Goal: Task Accomplishment & Management: Complete application form

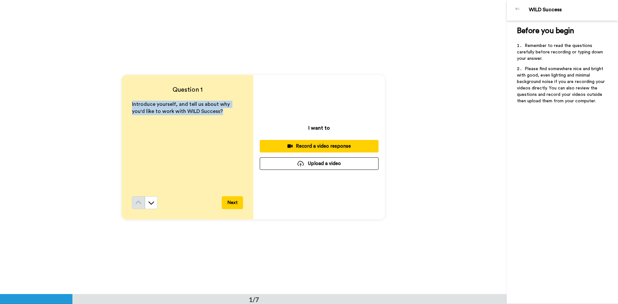
click at [323, 159] on button "Upload a video" at bounding box center [319, 163] width 119 height 13
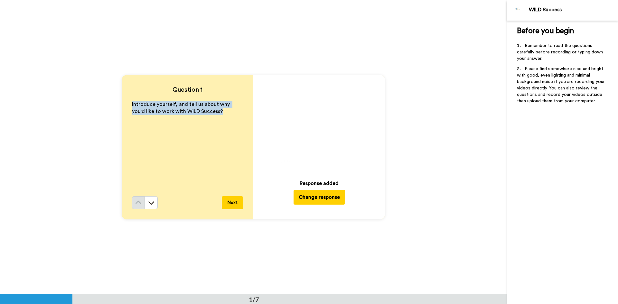
click at [232, 203] on button "Next" at bounding box center [232, 202] width 21 height 13
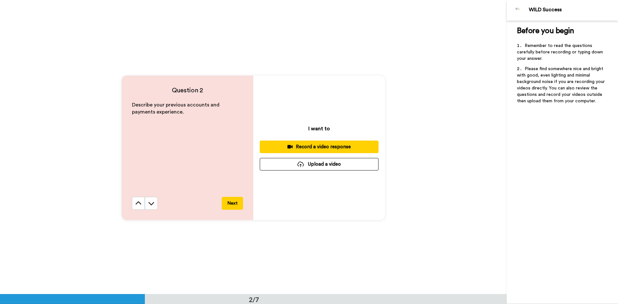
scroll to position [295, 0]
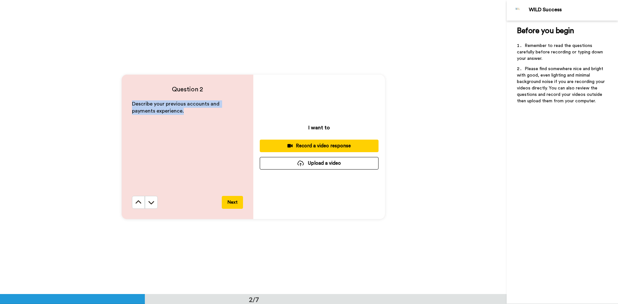
drag, startPoint x: 164, startPoint y: 111, endPoint x: 132, endPoint y: 104, distance: 32.3
click at [122, 103] on div "Question 2 Describe your previous accounts and payments experience. Next" at bounding box center [188, 147] width 132 height 145
copy span "Describe your previous accounts and payments experience."
click at [225, 205] on button "Next" at bounding box center [232, 202] width 21 height 13
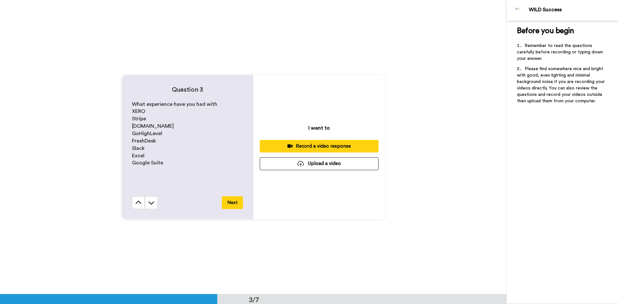
scroll to position [589, 0]
click at [136, 206] on button at bounding box center [138, 202] width 13 height 13
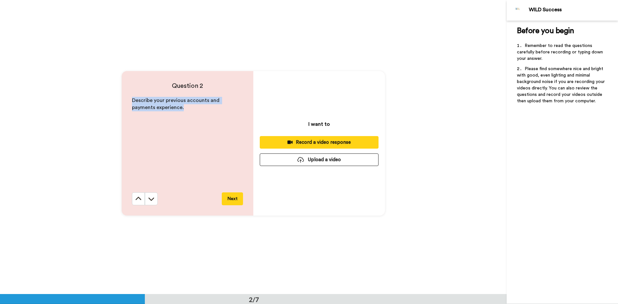
scroll to position [295, 0]
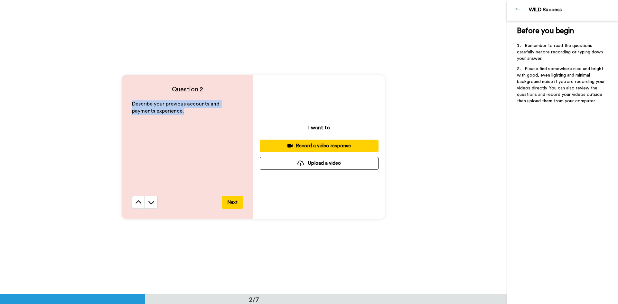
click at [342, 165] on button "Upload a video" at bounding box center [319, 163] width 119 height 13
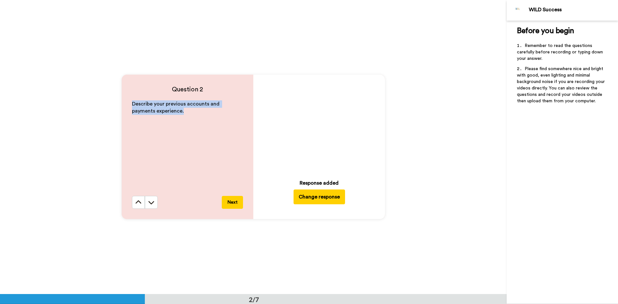
click at [231, 204] on button "Next" at bounding box center [232, 202] width 21 height 13
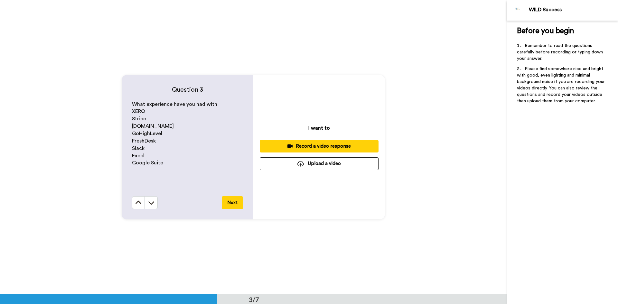
scroll to position [589, 0]
click at [306, 147] on div "Record a video response" at bounding box center [319, 146] width 108 height 7
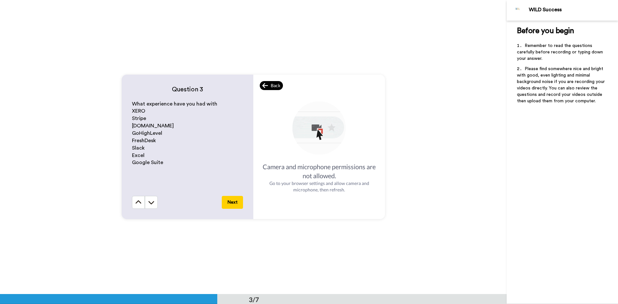
click at [271, 89] on div "Back" at bounding box center [271, 85] width 23 height 9
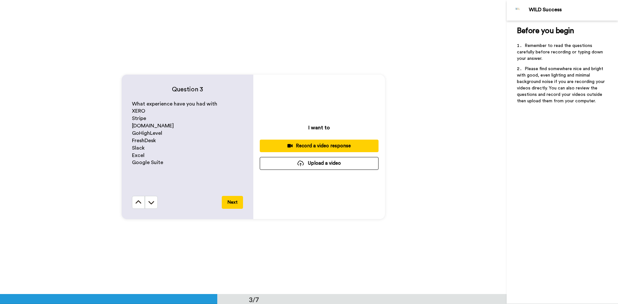
click at [328, 169] on button "Upload a video" at bounding box center [319, 163] width 119 height 13
click at [317, 163] on button "Upload a video" at bounding box center [319, 163] width 119 height 13
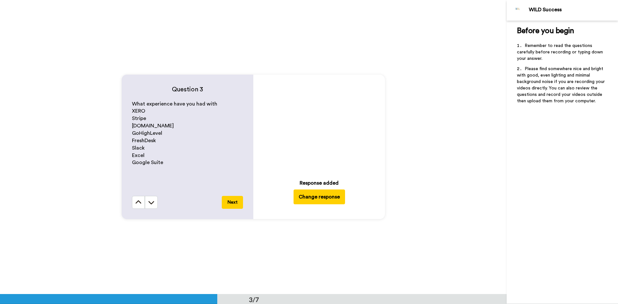
click at [231, 205] on button "Next" at bounding box center [232, 202] width 21 height 13
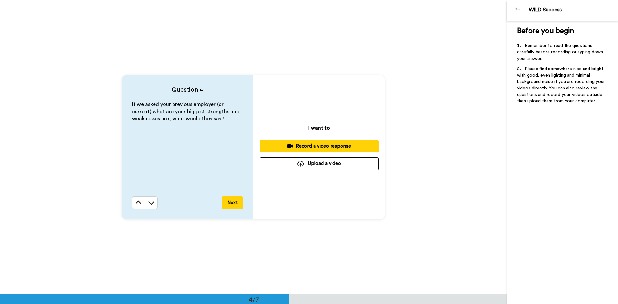
scroll to position [883, 0]
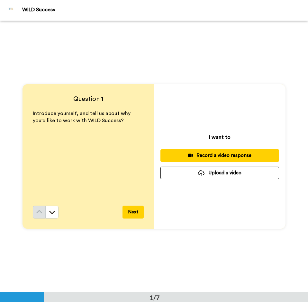
click at [138, 211] on button "Next" at bounding box center [133, 211] width 21 height 13
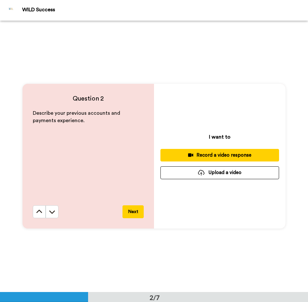
click at [138, 211] on button "Next" at bounding box center [133, 211] width 21 height 13
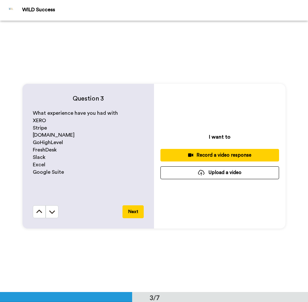
click at [138, 211] on button "Next" at bounding box center [133, 211] width 21 height 13
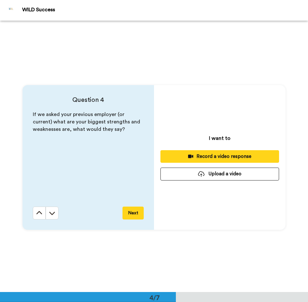
scroll to position [813, 0]
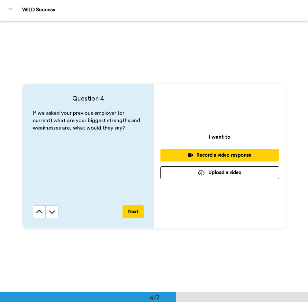
click at [138, 213] on button "Next" at bounding box center [133, 211] width 21 height 13
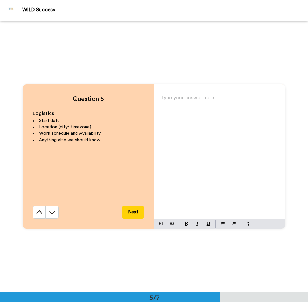
scroll to position [1085, 0]
click at [37, 211] on icon at bounding box center [39, 212] width 6 height 6
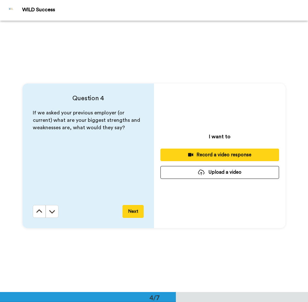
scroll to position [813, 0]
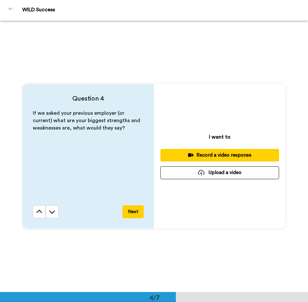
click at [209, 174] on button "Upload a video" at bounding box center [220, 172] width 119 height 13
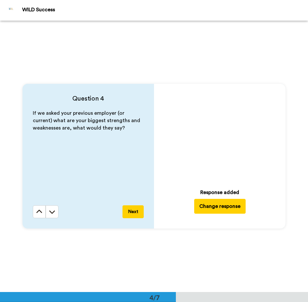
click at [219, 132] on icon "Play/Pause" at bounding box center [219, 134] width 17 height 31
click at [136, 214] on button "Next" at bounding box center [133, 211] width 21 height 13
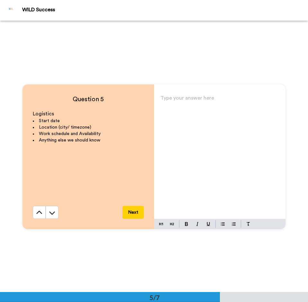
scroll to position [1085, 0]
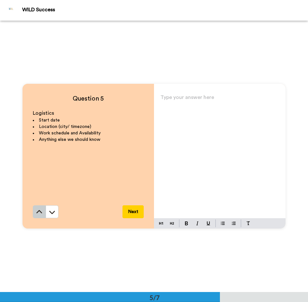
click at [40, 211] on icon at bounding box center [39, 212] width 6 height 6
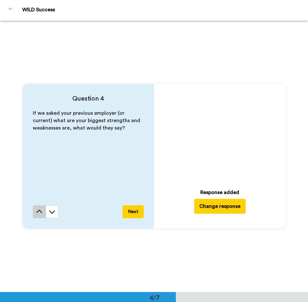
click at [40, 211] on icon at bounding box center [39, 211] width 6 height 6
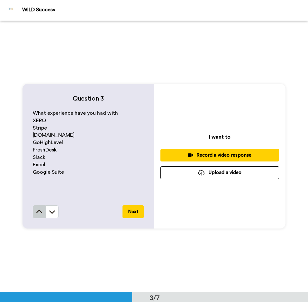
click at [39, 211] on icon at bounding box center [39, 211] width 6 height 6
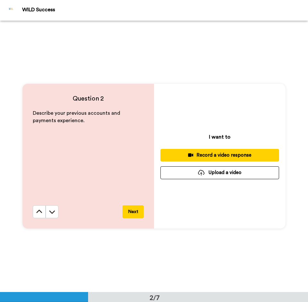
click at [39, 211] on icon at bounding box center [39, 211] width 6 height 6
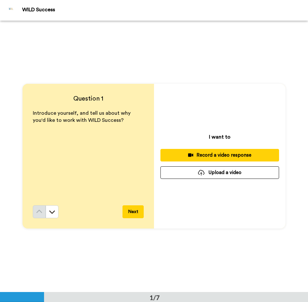
scroll to position [0, 0]
click at [206, 155] on div "Record a video response" at bounding box center [220, 155] width 108 height 7
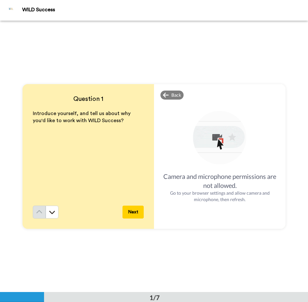
click at [133, 209] on button "Next" at bounding box center [133, 211] width 21 height 13
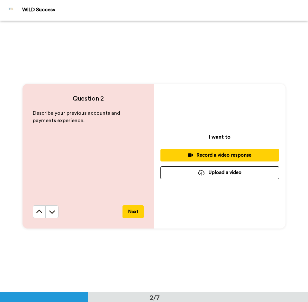
scroll to position [271, 0]
click at [38, 212] on icon at bounding box center [39, 211] width 6 height 6
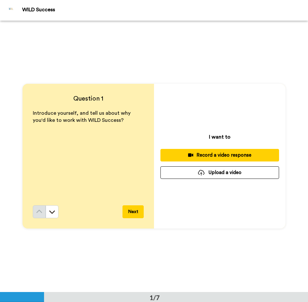
scroll to position [0, 0]
click at [216, 173] on button "Upload a video" at bounding box center [220, 172] width 119 height 13
click at [247, 22] on div "Question 1 Introduce yourself, and tell us about why you'd like to work with WI…" at bounding box center [154, 156] width 308 height 271
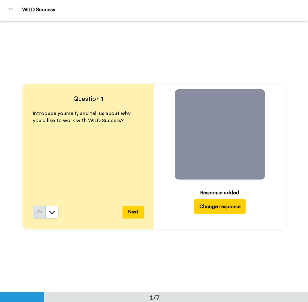
click at [218, 133] on icon "Play/Pause" at bounding box center [219, 134] width 17 height 31
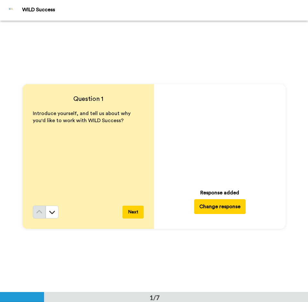
click at [217, 206] on button "Change response" at bounding box center [220, 206] width 52 height 15
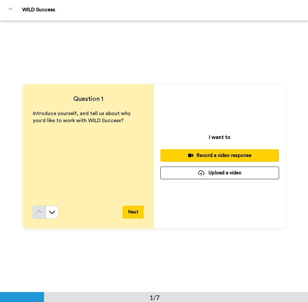
click at [222, 176] on button "Upload a video" at bounding box center [220, 172] width 119 height 13
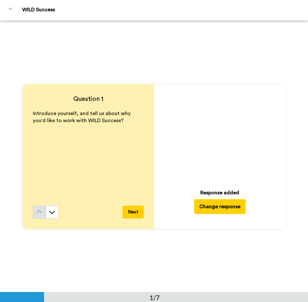
click at [219, 136] on icon "Play/Pause" at bounding box center [219, 134] width 17 height 31
click at [130, 214] on button "Next" at bounding box center [133, 211] width 21 height 13
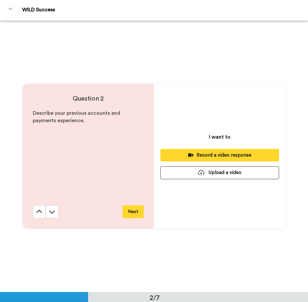
scroll to position [271, 0]
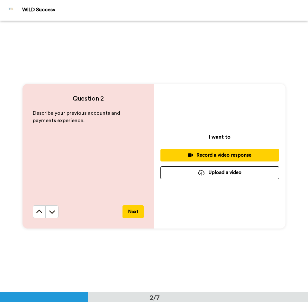
click at [211, 172] on button "Upload a video" at bounding box center [220, 172] width 119 height 13
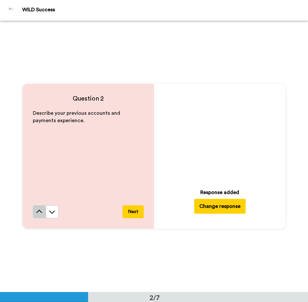
click at [37, 212] on icon at bounding box center [39, 211] width 6 height 6
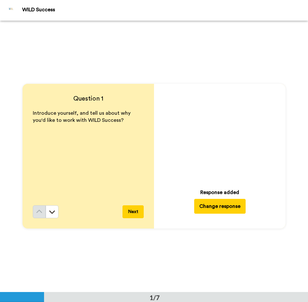
scroll to position [0, 0]
click at [211, 162] on video at bounding box center [220, 134] width 90 height 90
click at [127, 212] on button "Next" at bounding box center [133, 211] width 21 height 13
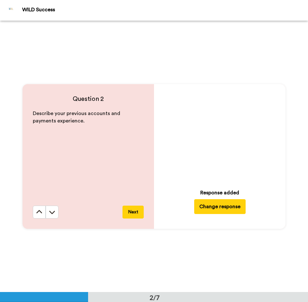
scroll to position [271, 0]
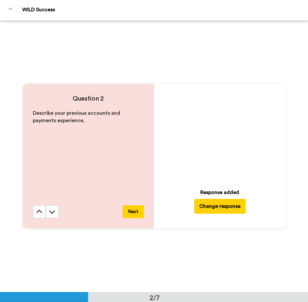
click at [218, 132] on icon "Play/Pause" at bounding box center [219, 133] width 17 height 31
click at [219, 205] on button "Change response" at bounding box center [220, 206] width 52 height 15
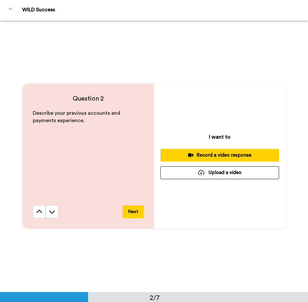
click at [224, 173] on button "Upload a video" at bounding box center [220, 172] width 119 height 13
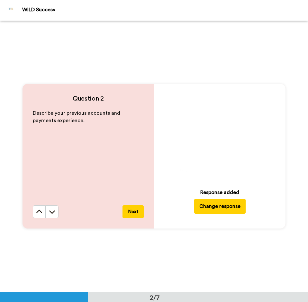
click at [217, 130] on icon at bounding box center [219, 133] width 17 height 17
click at [135, 211] on button "Next" at bounding box center [133, 211] width 21 height 13
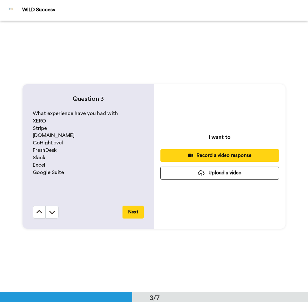
scroll to position [542, 0]
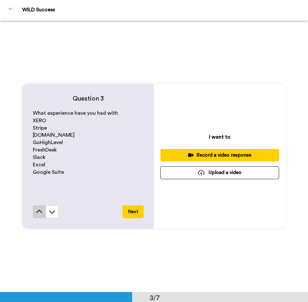
click at [40, 209] on icon at bounding box center [39, 211] width 6 height 6
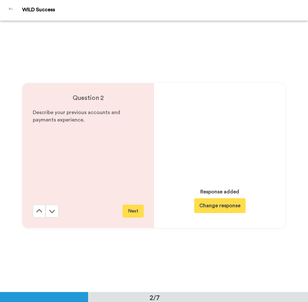
scroll to position [271, 0]
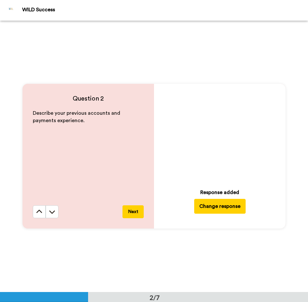
click at [216, 148] on icon "Play/Pause" at bounding box center [219, 133] width 17 height 31
click at [136, 210] on button "Next" at bounding box center [133, 211] width 21 height 13
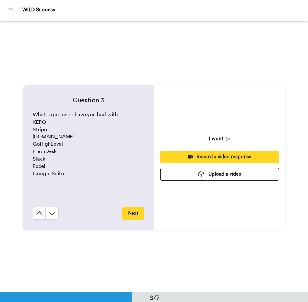
scroll to position [542, 0]
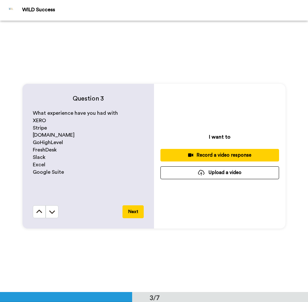
click at [209, 172] on button "Upload a video" at bounding box center [220, 172] width 119 height 13
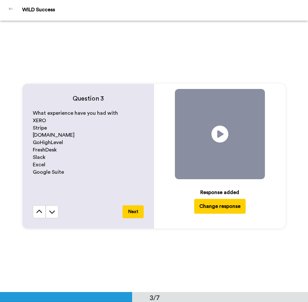
click at [215, 136] on icon at bounding box center [219, 134] width 17 height 17
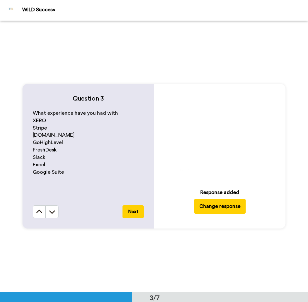
click at [130, 212] on button "Next" at bounding box center [133, 211] width 21 height 13
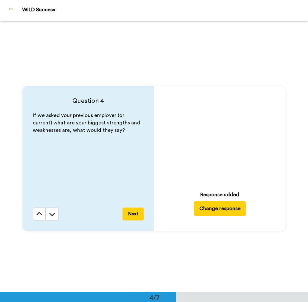
scroll to position [813, 0]
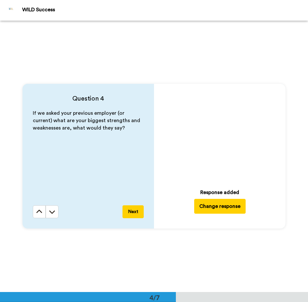
click at [131, 210] on button "Next" at bounding box center [133, 211] width 21 height 13
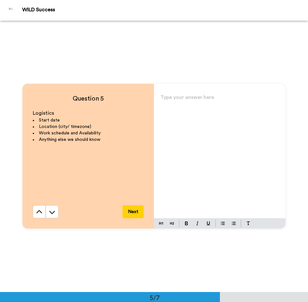
scroll to position [1085, 0]
click at [196, 93] on div "Type your answer here ﻿" at bounding box center [220, 155] width 132 height 125
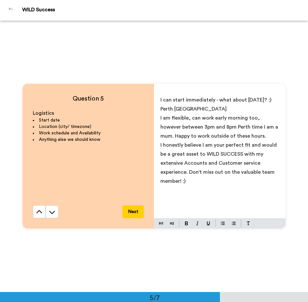
click at [218, 104] on p "I can start immediately - what about [DATE]? :)" at bounding box center [220, 99] width 119 height 9
click at [204, 163] on span "I honestly believe I am your perfect fit and would be a great asset to WILD SUC…" at bounding box center [220, 162] width 118 height 41
click at [211, 194] on div "I can start immediately Perth WA I am flexible, can work early morning too, how…" at bounding box center [220, 155] width 132 height 125
click at [191, 172] on span "I honestly believe I am your perfect fit and would be a great asset to WILD SUC…" at bounding box center [220, 162] width 118 height 41
drag, startPoint x: 264, startPoint y: 180, endPoint x: 159, endPoint y: 116, distance: 123.8
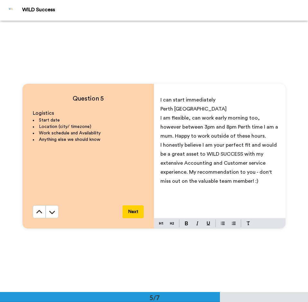
click at [159, 116] on div "I can start immediately Perth WA I am flexible, can work early morning too, how…" at bounding box center [220, 155] width 132 height 125
copy div "I am flexible, can work early morning too, however between 3pm and 8pm Perth ti…"
drag, startPoint x: 255, startPoint y: 182, endPoint x: 155, endPoint y: 119, distance: 118.4
click at [155, 119] on div "I can start immediately Perth WA I am flexible, can work early morning too, how…" at bounding box center [220, 155] width 132 height 125
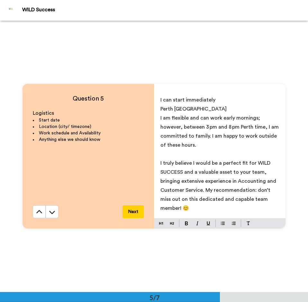
click at [217, 100] on p "I can start immediately" at bounding box center [220, 99] width 119 height 9
click at [158, 109] on div "I can start immediately. Perth WA I am flexible and can work early mornings; ho…" at bounding box center [220, 155] width 132 height 125
click at [199, 110] on p "I live in [GEOGRAPHIC_DATA]" at bounding box center [220, 108] width 119 height 9
click at [194, 143] on p "I am flexible and can work early mornings; however, between 3 pm and 8 pm Perth…" at bounding box center [220, 131] width 119 height 36
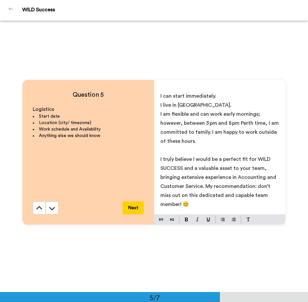
scroll to position [1089, 0]
click at [131, 207] on button "Next" at bounding box center [133, 207] width 21 height 13
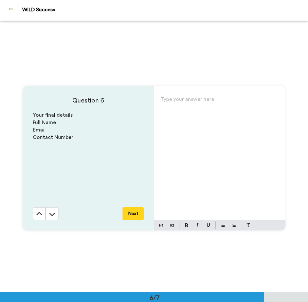
scroll to position [1356, 0]
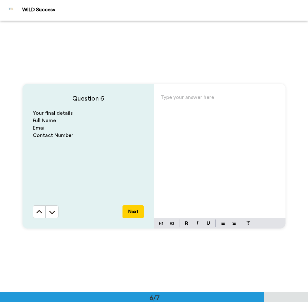
click at [198, 99] on p "Type your answer here ﻿" at bounding box center [220, 99] width 119 height 9
click at [133, 212] on button "Next" at bounding box center [133, 211] width 21 height 13
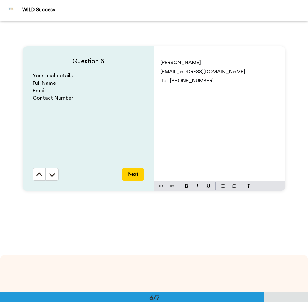
scroll to position [1393, 0]
click at [203, 62] on p "[PERSON_NAME]" at bounding box center [220, 62] width 119 height 9
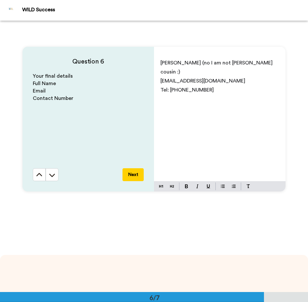
click at [195, 64] on span "[PERSON_NAME] (no I am not [PERSON_NAME] cousin :)" at bounding box center [218, 67] width 114 height 14
click at [134, 175] on button "Next" at bounding box center [133, 174] width 21 height 13
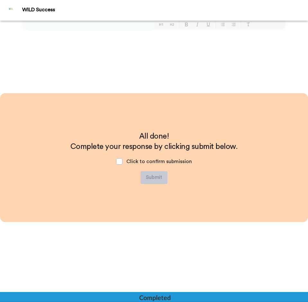
scroll to position [1555, 0]
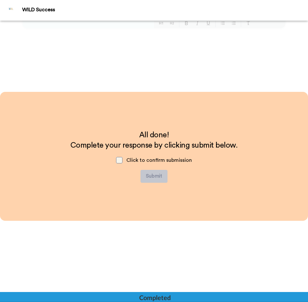
click at [119, 160] on span at bounding box center [119, 160] width 6 height 6
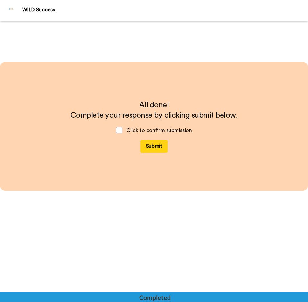
scroll to position [1596, 0]
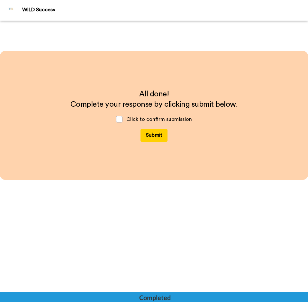
click at [152, 136] on button "Submit" at bounding box center [154, 135] width 27 height 13
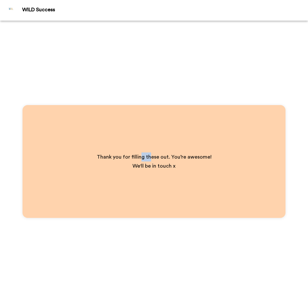
drag, startPoint x: 152, startPoint y: 136, endPoint x: 144, endPoint y: 153, distance: 19.3
click at [144, 153] on div "Thank you for filling these out. You’re awesome! We'll be in touch x" at bounding box center [154, 161] width 263 height 113
